Goal: Task Accomplishment & Management: Use online tool/utility

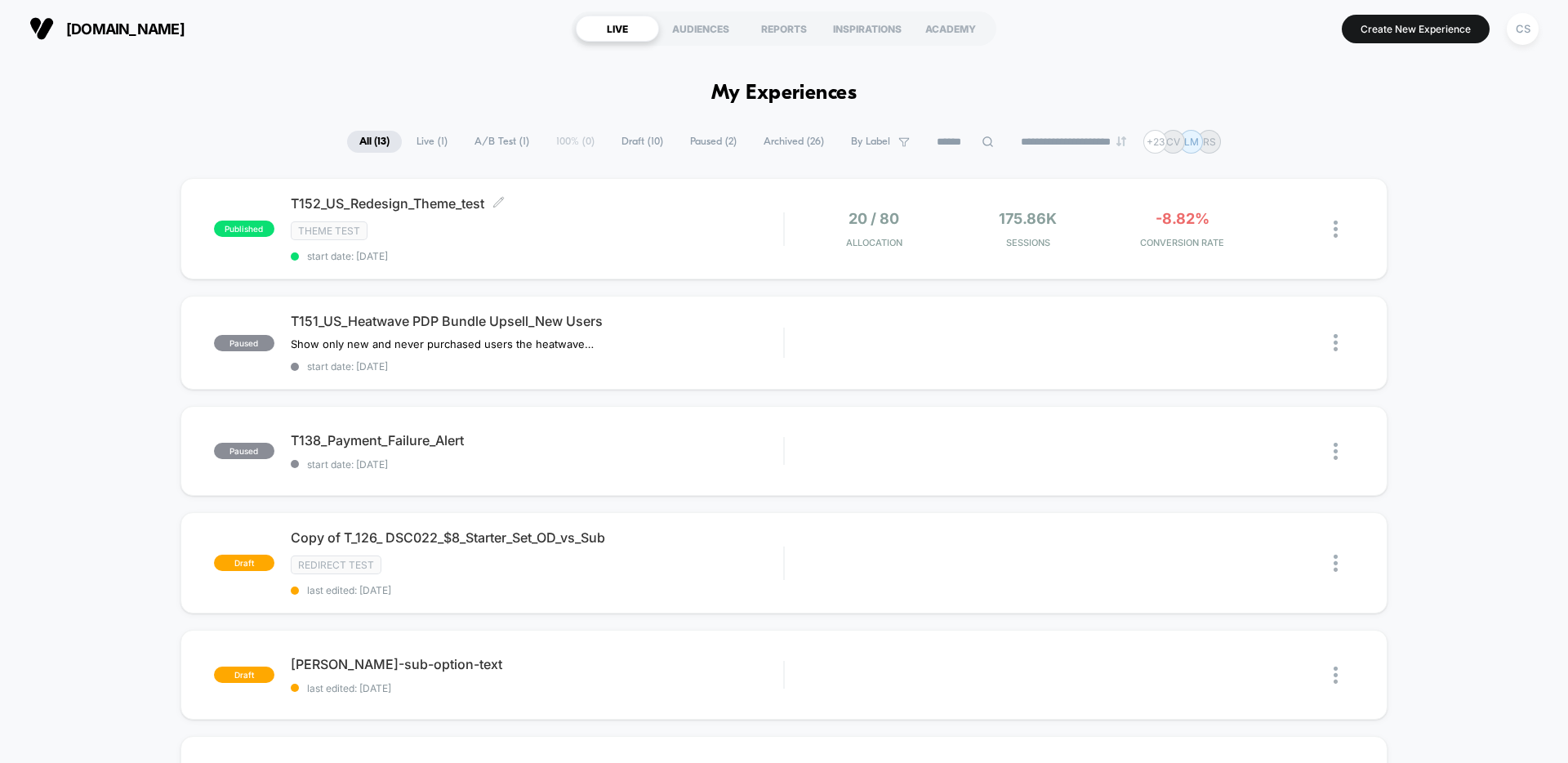
click at [675, 236] on div "Theme Test" at bounding box center [536, 230] width 493 height 19
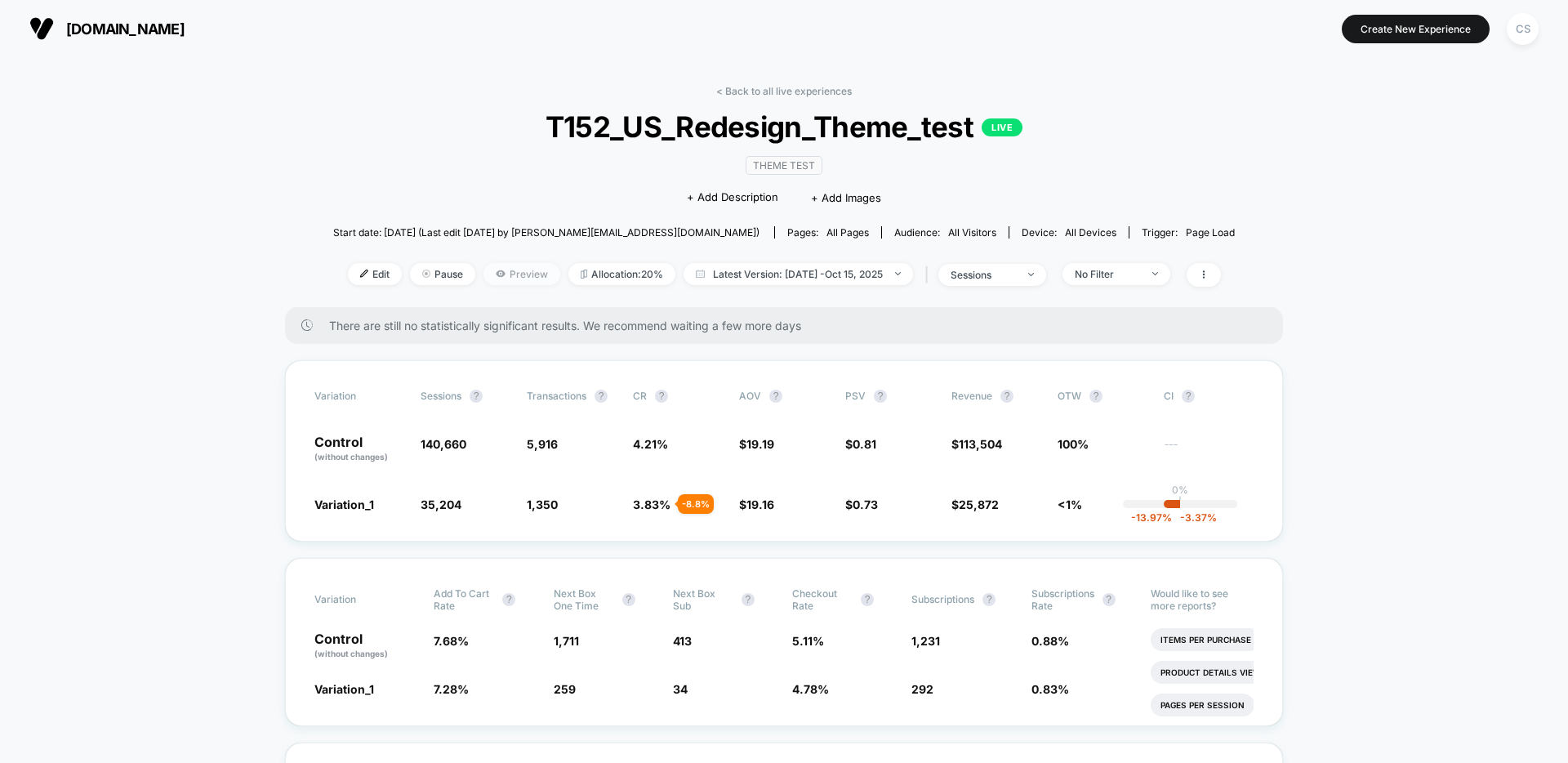
click at [514, 277] on span "Preview" at bounding box center [522, 274] width 77 height 22
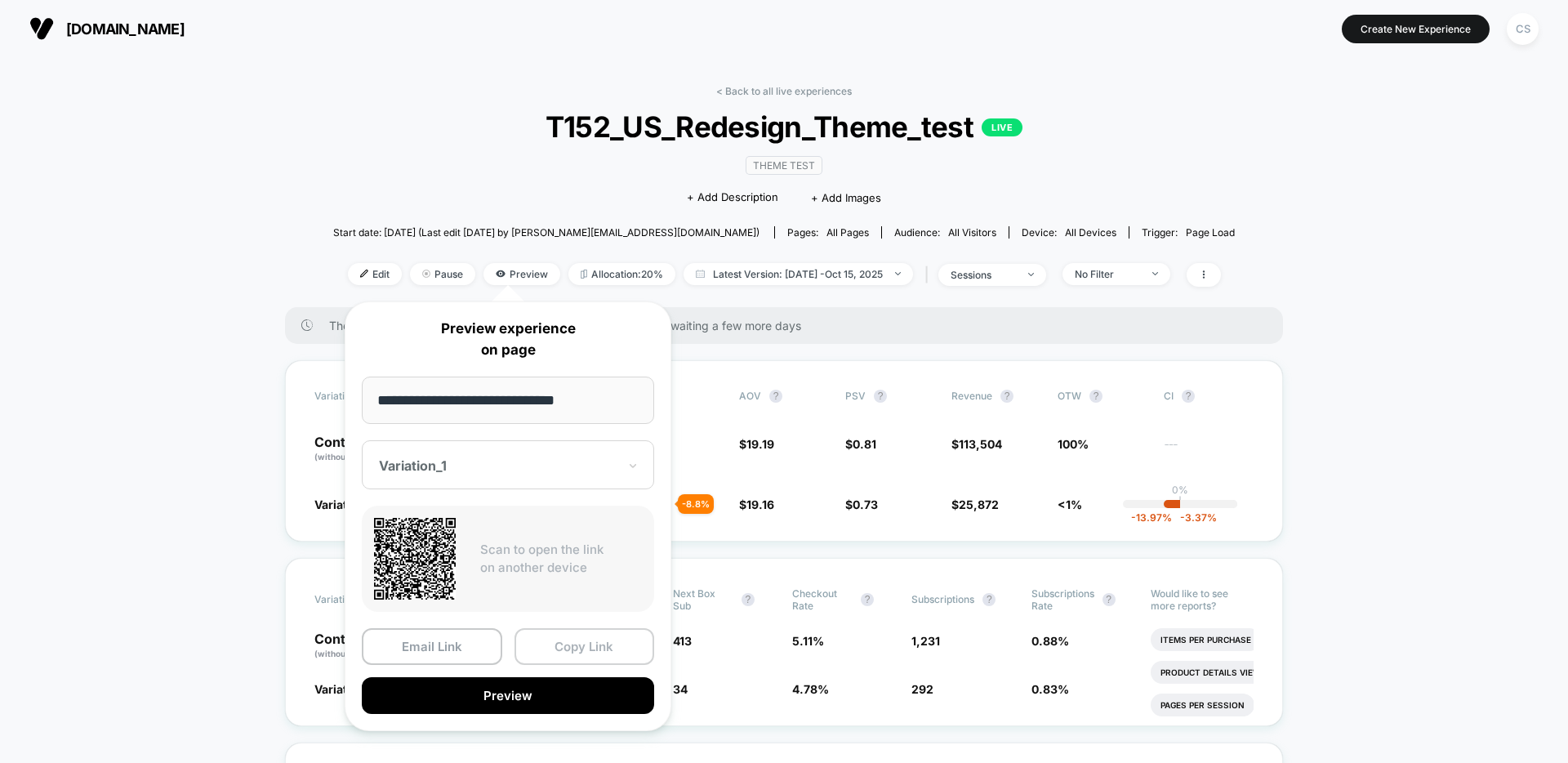
click at [619, 647] on button "Copy Link" at bounding box center [584, 647] width 140 height 37
